Goal: Find specific page/section: Find specific page/section

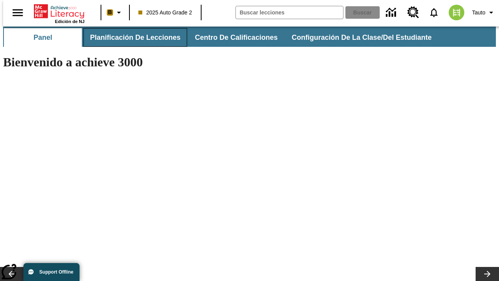
click at [131, 37] on button "Planificación de lecciones" at bounding box center [135, 37] width 104 height 19
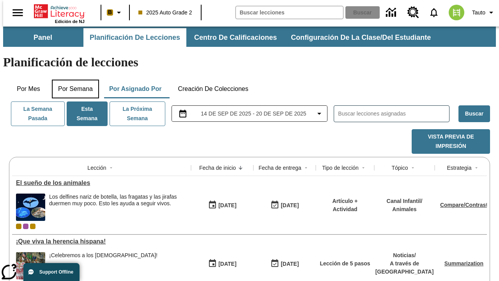
click at [73, 80] on button "Por semana" at bounding box center [75, 89] width 47 height 19
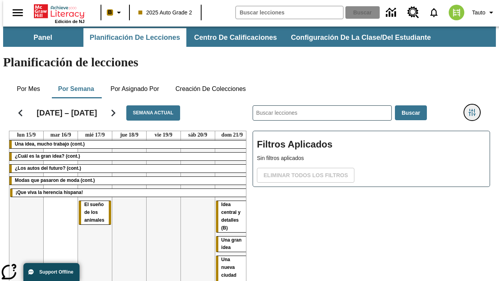
click at [475, 109] on icon "Menú lateral de filtros" at bounding box center [472, 112] width 7 height 7
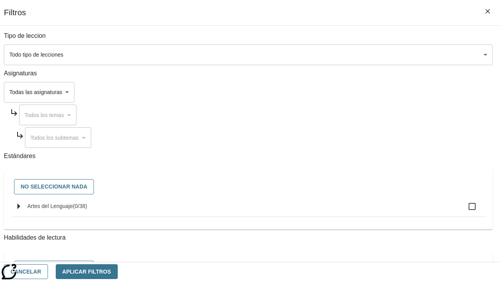
click at [344, 92] on body "Saltar al contenido principal Edición de NJ B 2025 Auto Grade 2 Buscar 0 Tauto …" at bounding box center [249, 193] width 493 height 333
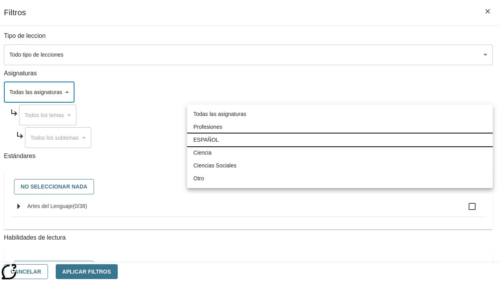
click at [340, 140] on li "ESPAÑOL" at bounding box center [340, 139] width 306 height 13
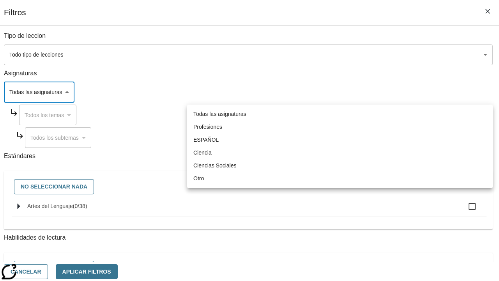
type input "1"
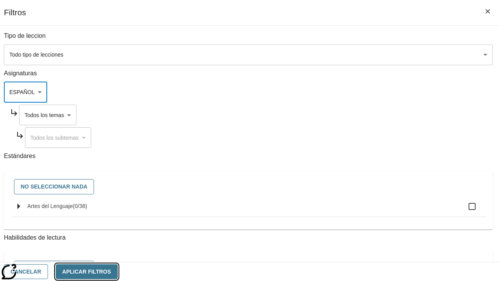
click at [118, 271] on button "Aplicar Filtros" at bounding box center [87, 271] width 62 height 15
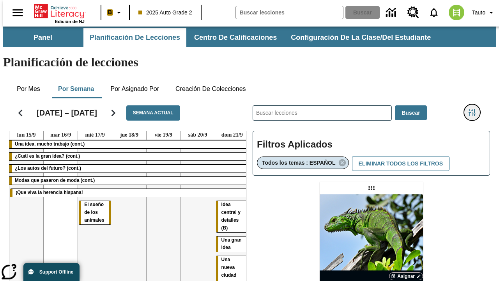
click at [475, 109] on icon "Menú lateral de filtros" at bounding box center [472, 112] width 7 height 7
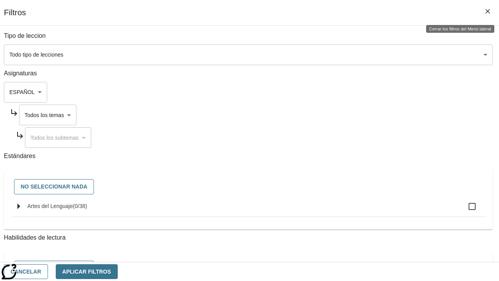
click at [351, 115] on body "Saltar al contenido principal Edición de NJ B 2025 Auto Grade 2 Buscar 0 Tauto …" at bounding box center [249, 230] width 493 height 407
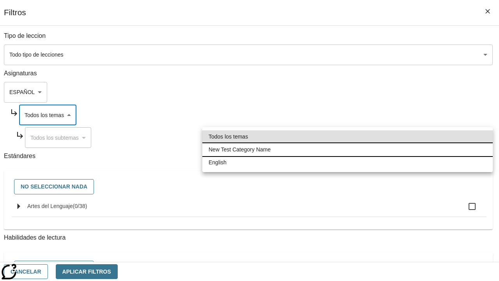
click at [347, 149] on li "New Test Category Name" at bounding box center [347, 149] width 291 height 13
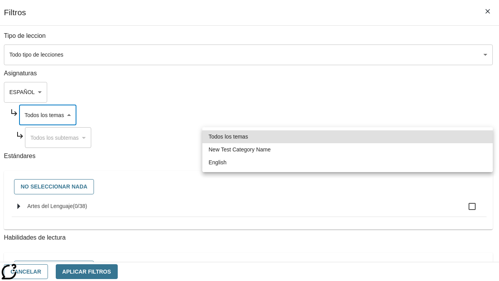
type input "265"
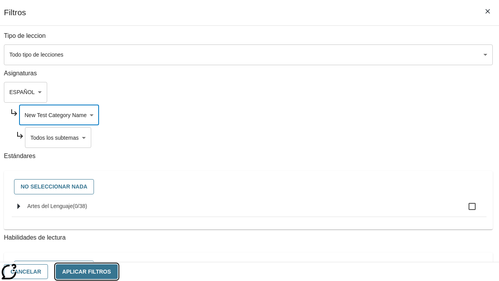
click at [118, 271] on button "Aplicar Filtros" at bounding box center [87, 271] width 62 height 15
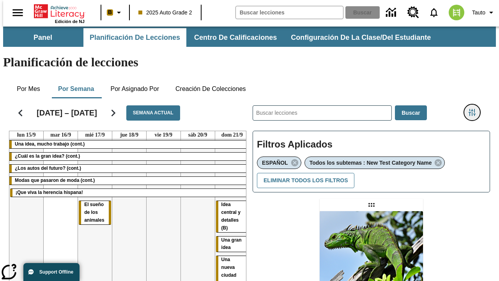
click at [475, 109] on icon "Menú lateral de filtros" at bounding box center [472, 112] width 7 height 7
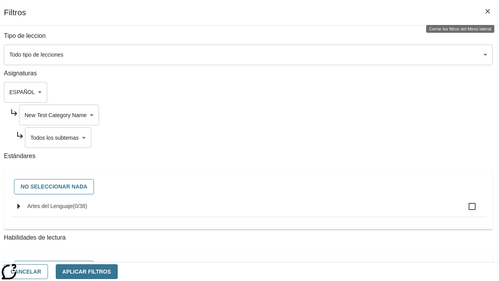
click at [354, 137] on body "Saltar al contenido principal Edición de NJ B 2025 Auto Grade 2 Buscar 0 Tauto …" at bounding box center [249, 239] width 493 height 424
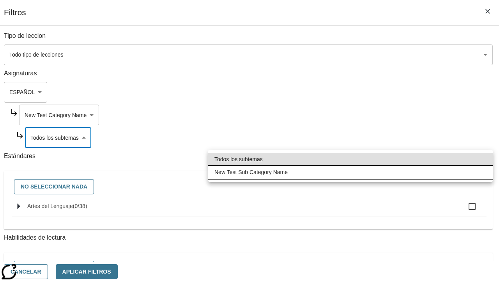
click at [351, 172] on li "New Test Sub Category Name" at bounding box center [350, 172] width 285 height 13
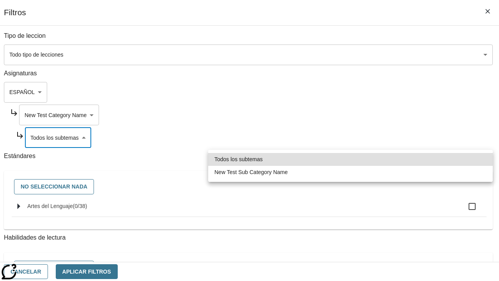
type input "2232"
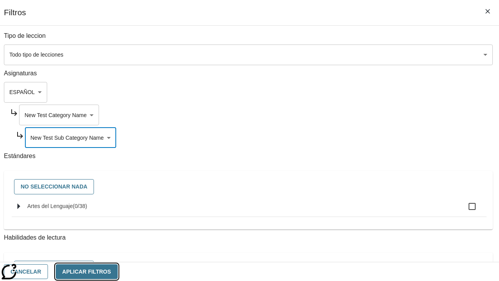
click at [118, 271] on button "Aplicar Filtros" at bounding box center [87, 271] width 62 height 15
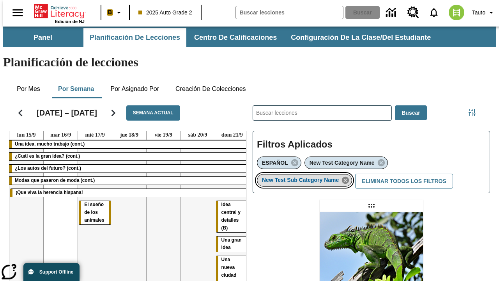
click at [348, 176] on icon "Eliminar New Test Sub Category Name el ítem seleccionado del filtro" at bounding box center [345, 180] width 9 height 9
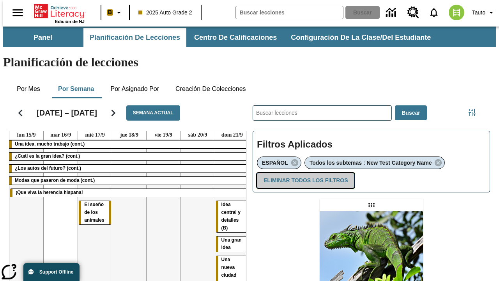
click at [304, 173] on button "Eliminar todos los filtros" at bounding box center [305, 180] width 97 height 15
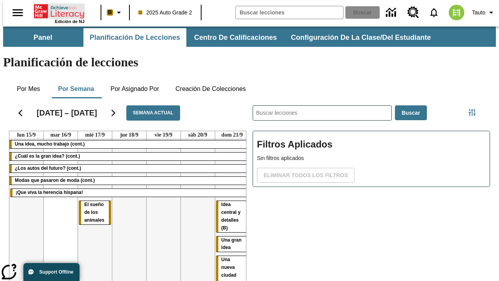
click at [56, 11] on icon "Portada" at bounding box center [60, 12] width 52 height 16
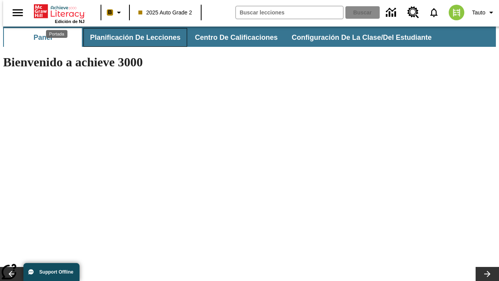
click at [131, 37] on button "Planificación de lecciones" at bounding box center [135, 37] width 104 height 19
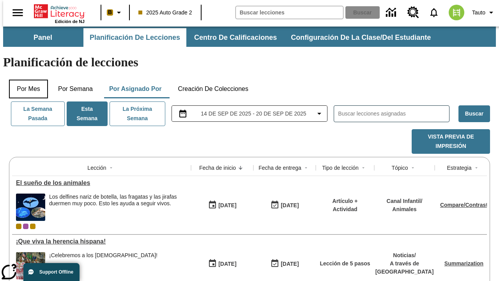
click at [25, 80] on button "Por mes" at bounding box center [28, 89] width 39 height 19
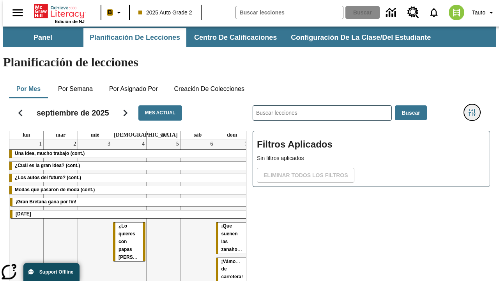
click at [475, 109] on icon "Menú lateral de filtros" at bounding box center [472, 112] width 7 height 7
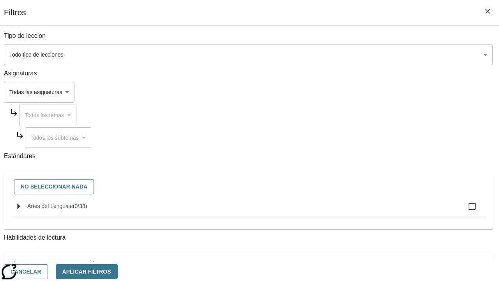
click at [344, 92] on body "Saltar al contenido principal Edición de NJ B 2025 Auto Grade 2 Buscar 0 Tauto …" at bounding box center [249, 193] width 493 height 333
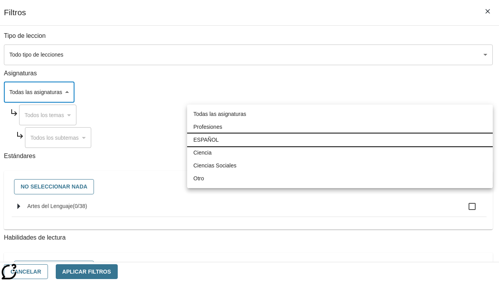
click at [340, 140] on li "ESPAÑOL" at bounding box center [340, 139] width 306 height 13
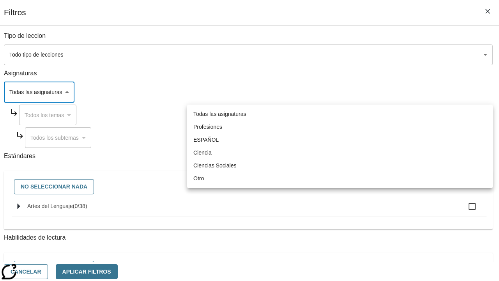
type input "1"
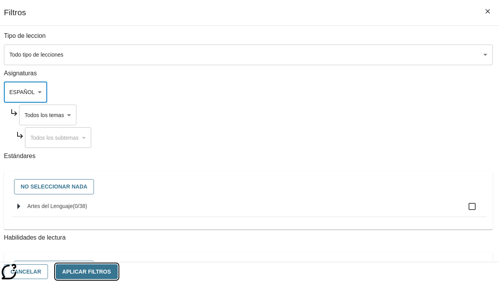
click at [118, 271] on button "Aplicar Filtros" at bounding box center [87, 271] width 62 height 15
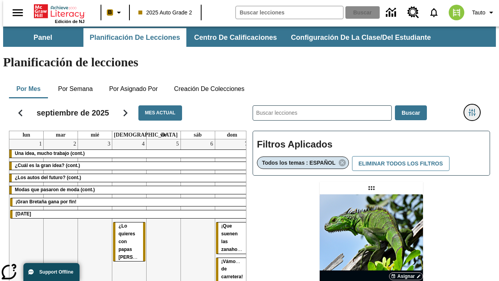
click at [475, 109] on icon "Menú lateral de filtros" at bounding box center [472, 112] width 7 height 7
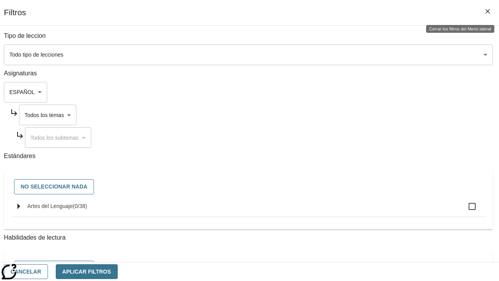
click at [351, 115] on body "Saltar al contenido principal Edición de NJ B 2025 Auto Grade 2 Buscar 0 Tauto …" at bounding box center [249, 230] width 493 height 407
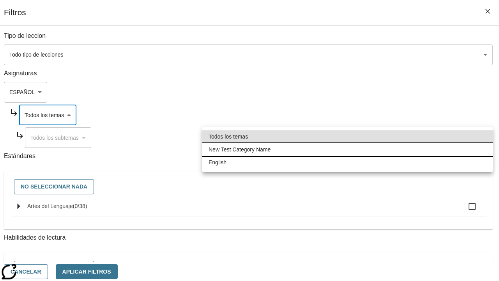
click at [347, 149] on li "New Test Category Name" at bounding box center [347, 149] width 291 height 13
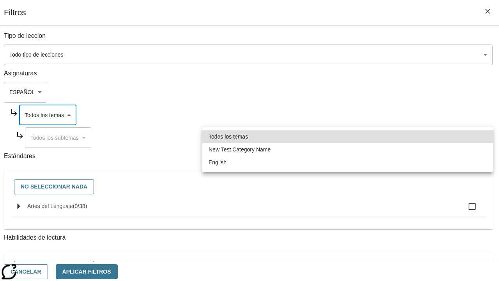
type input "265"
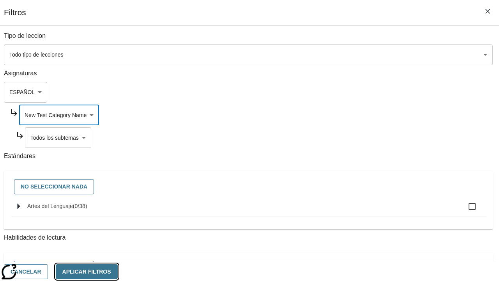
click at [118, 271] on button "Aplicar Filtros" at bounding box center [87, 271] width 62 height 15
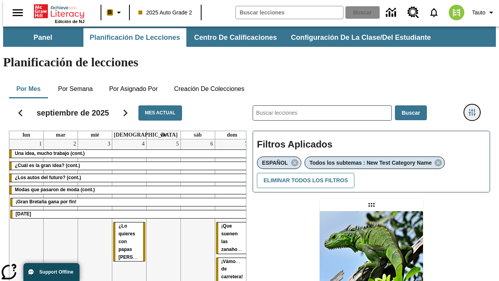
click at [475, 109] on icon "Menú lateral de filtros" at bounding box center [472, 112] width 7 height 7
